Goal: Find specific page/section: Find specific page/section

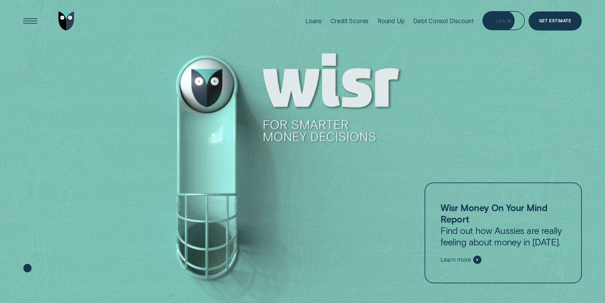
click at [495, 24] on div "Log in" at bounding box center [504, 20] width 42 height 19
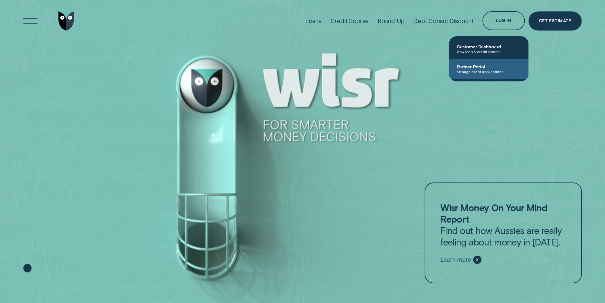
click at [484, 70] on span "Manage client applications" at bounding box center [489, 71] width 64 height 4
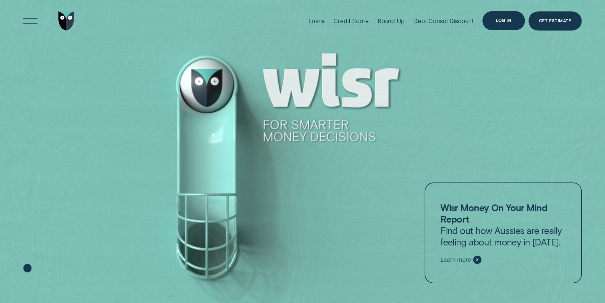
click at [505, 13] on div "Log in" at bounding box center [504, 20] width 42 height 19
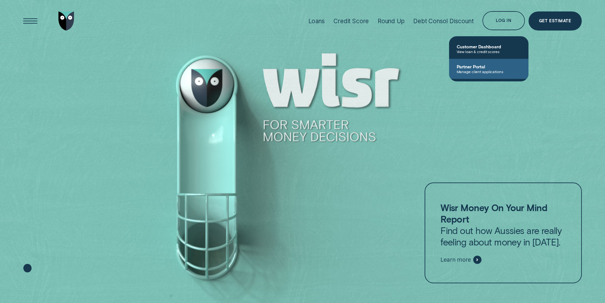
click at [487, 74] on link "Partner Portal Manage client applications" at bounding box center [488, 69] width 79 height 20
